Goal: Information Seeking & Learning: Learn about a topic

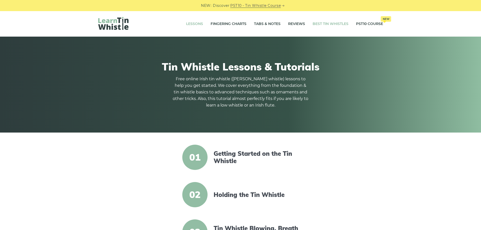
click at [332, 24] on link "Best Tin Whistles" at bounding box center [331, 24] width 36 height 13
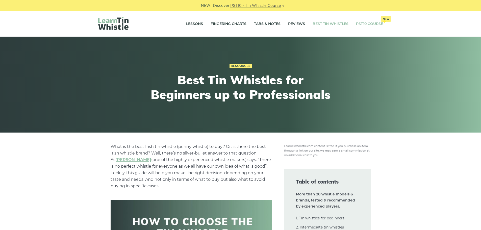
click at [380, 26] on link "PST10 Course New" at bounding box center [369, 24] width 27 height 13
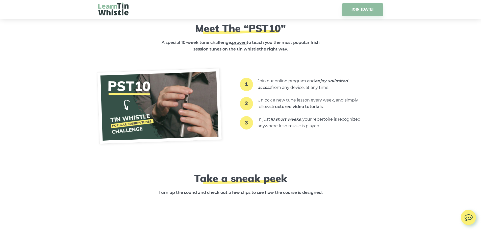
scroll to position [682, 0]
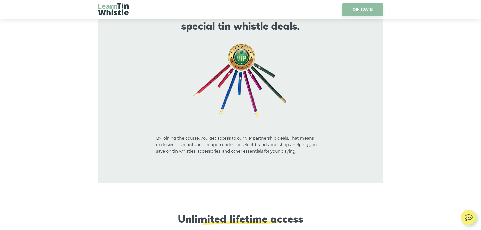
scroll to position [2804, 0]
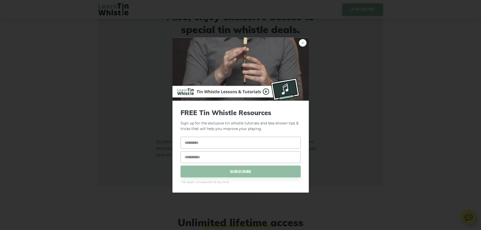
click at [302, 42] on link "×" at bounding box center [303, 43] width 8 height 8
